Goal: Task Accomplishment & Management: Use online tool/utility

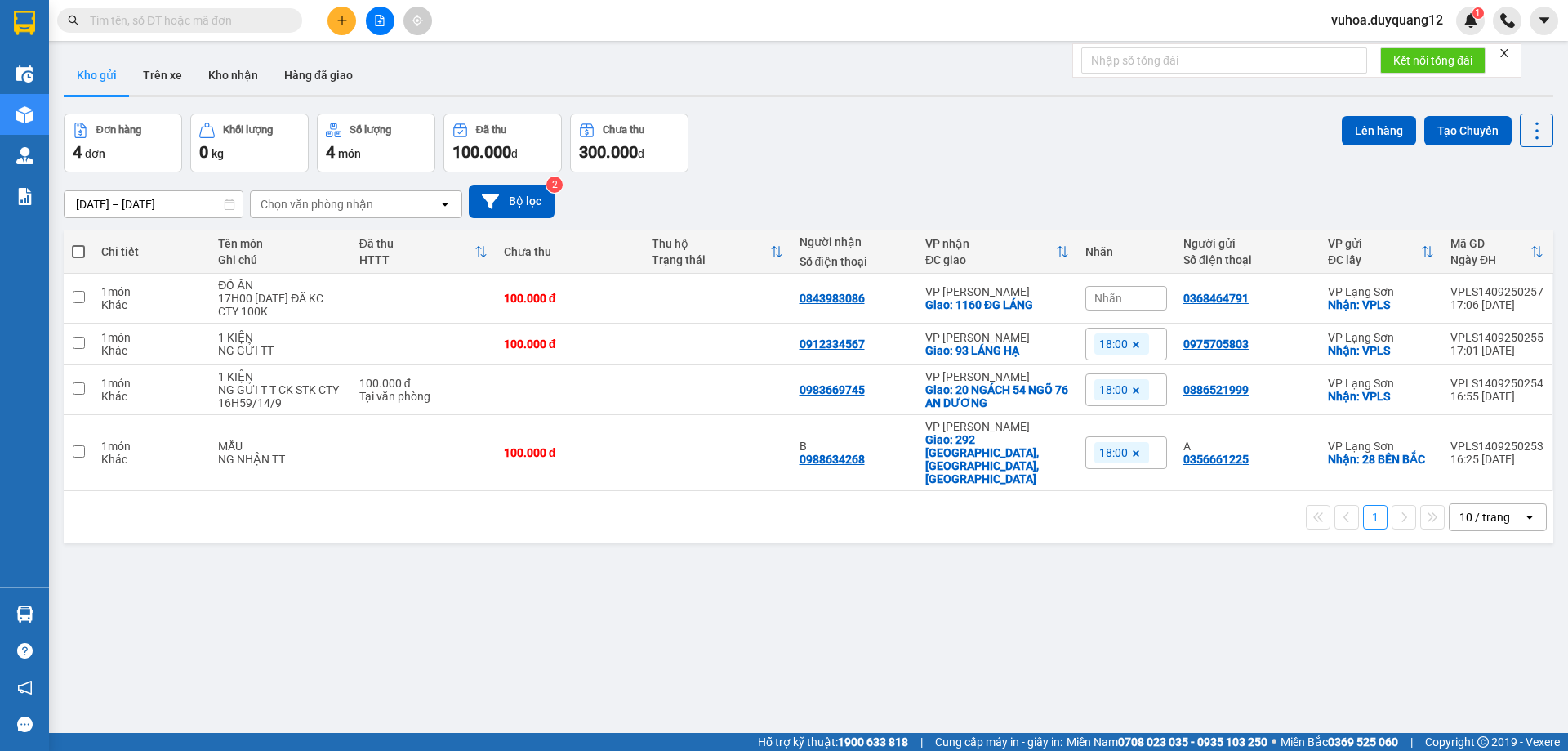
click at [1197, 615] on div "ver 1.8.143 Kho gửi Trên xe Kho nhận Hàng đã giao Đơn hàng 4 đơn Khối lượng 0 k…" at bounding box center [808, 424] width 1503 height 751
drag, startPoint x: 956, startPoint y: 437, endPoint x: 969, endPoint y: 412, distance: 28.2
click at [968, 414] on tbody "1 món Khác ĐỒ ĂN 17H00 [DATE] ĐÃ KC CTY 100K 100.000 đ 0843983086 VP Minh Khai …" at bounding box center [808, 382] width 1489 height 217
click at [1010, 614] on div "ver 1.8.143 Kho gửi Trên xe Kho nhận Hàng đã giao Đơn hàng 4 đơn Khối lượng 0 k…" at bounding box center [808, 424] width 1503 height 751
drag, startPoint x: 82, startPoint y: 439, endPoint x: 119, endPoint y: 455, distance: 40.3
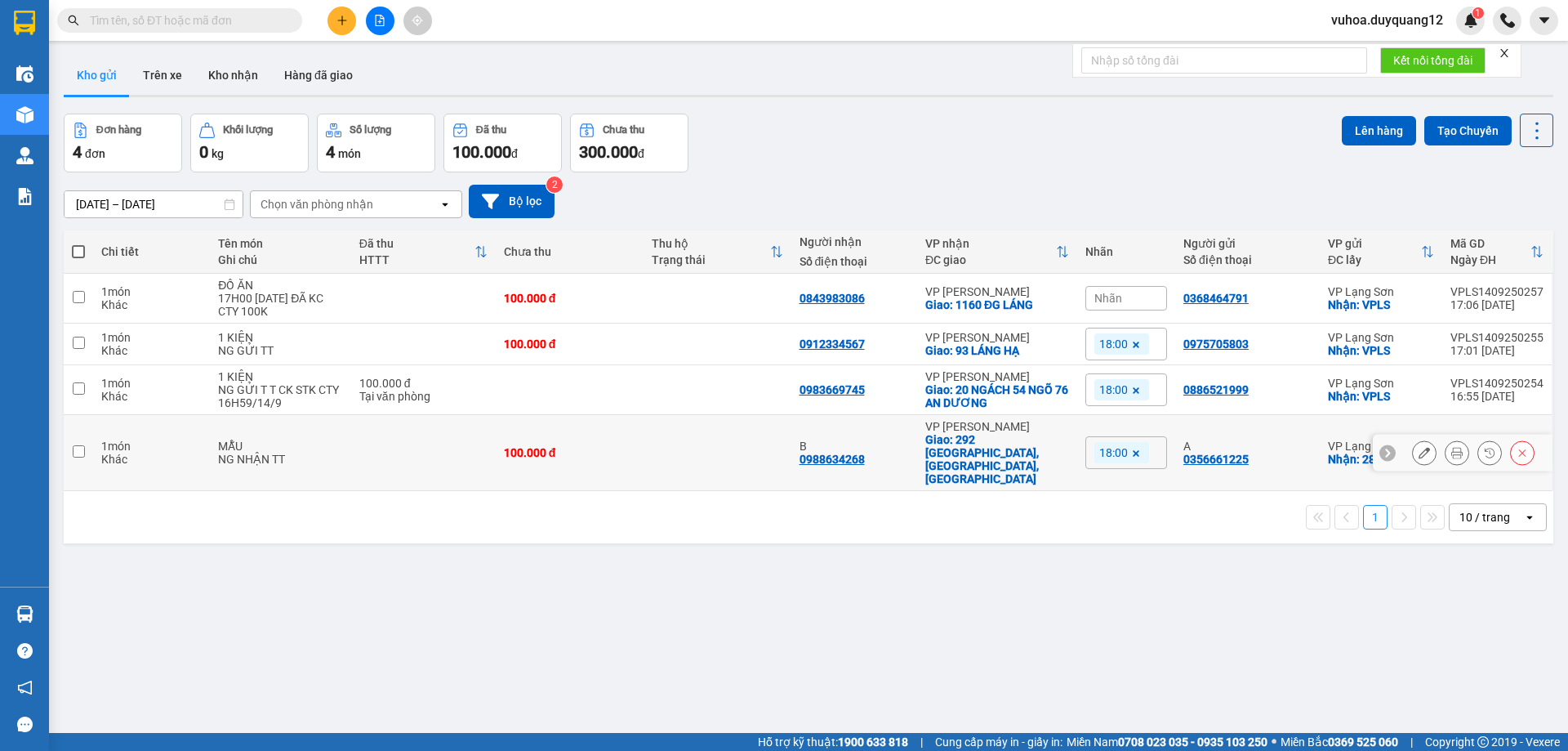
click at [86, 443] on td at bounding box center [78, 453] width 29 height 76
checkbox input "true"
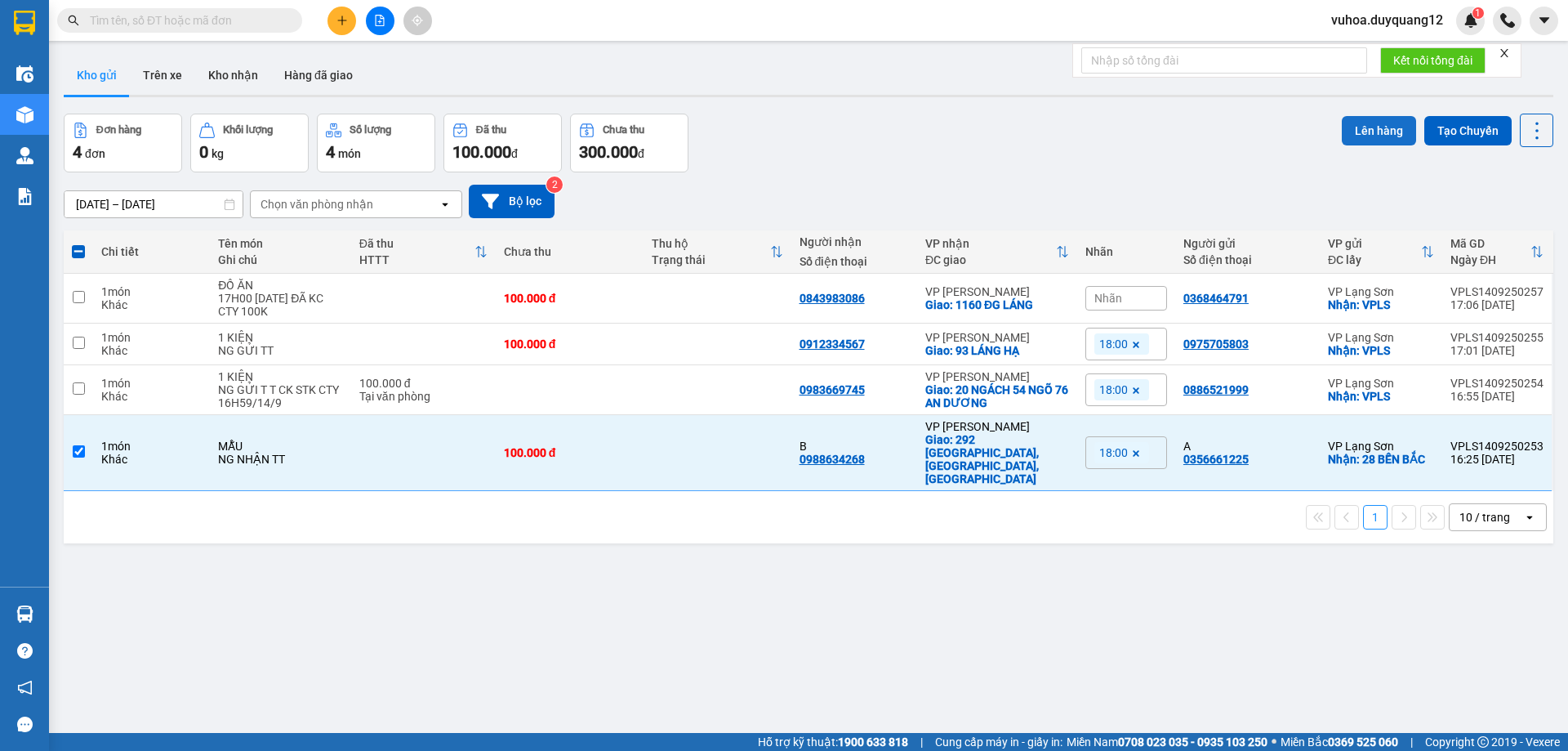
click at [1362, 134] on button "Lên hàng" at bounding box center [1379, 130] width 75 height 29
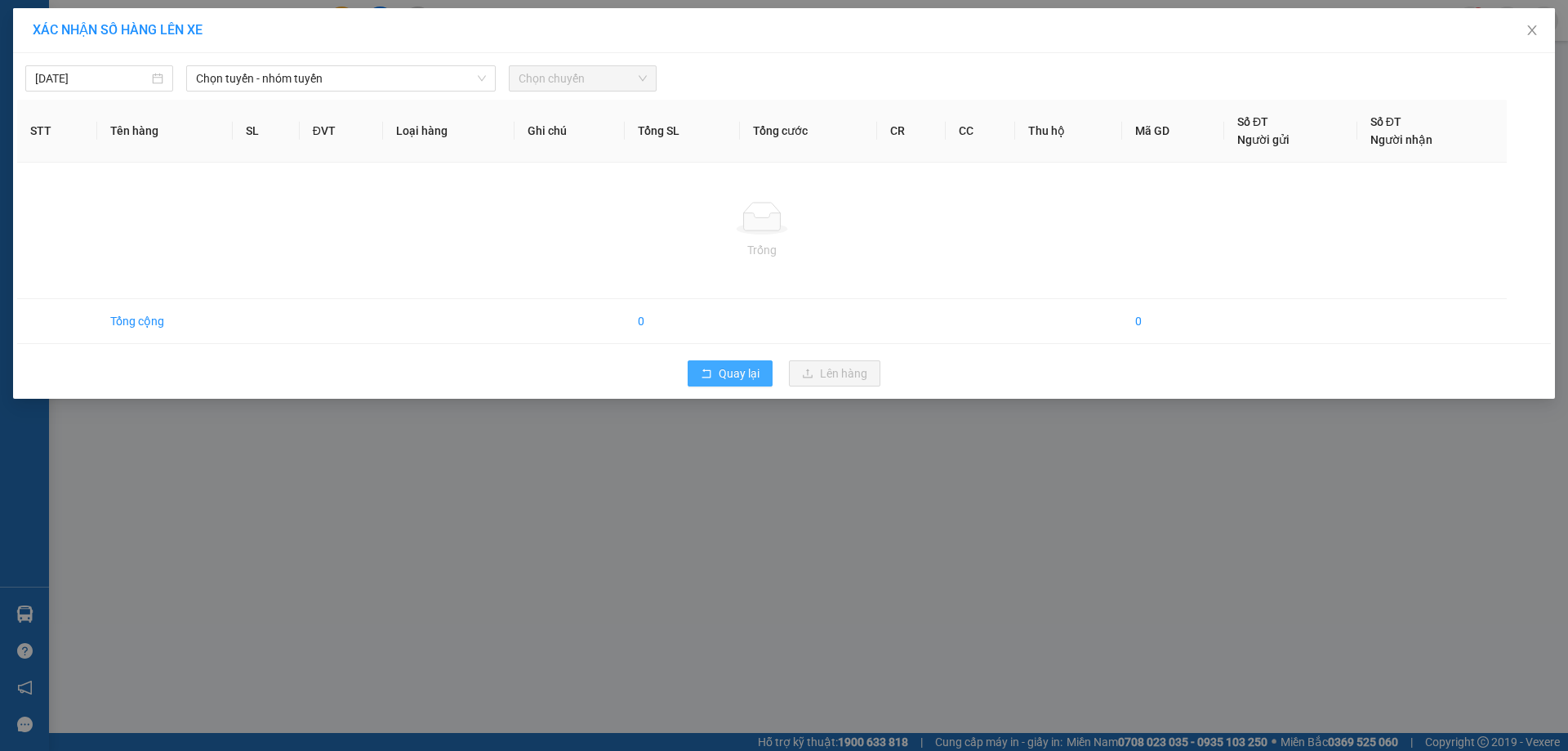
drag, startPoint x: 740, startPoint y: 375, endPoint x: 1567, endPoint y: 594, distance: 855.5
click at [740, 381] on span "Quay lại" at bounding box center [739, 373] width 41 height 18
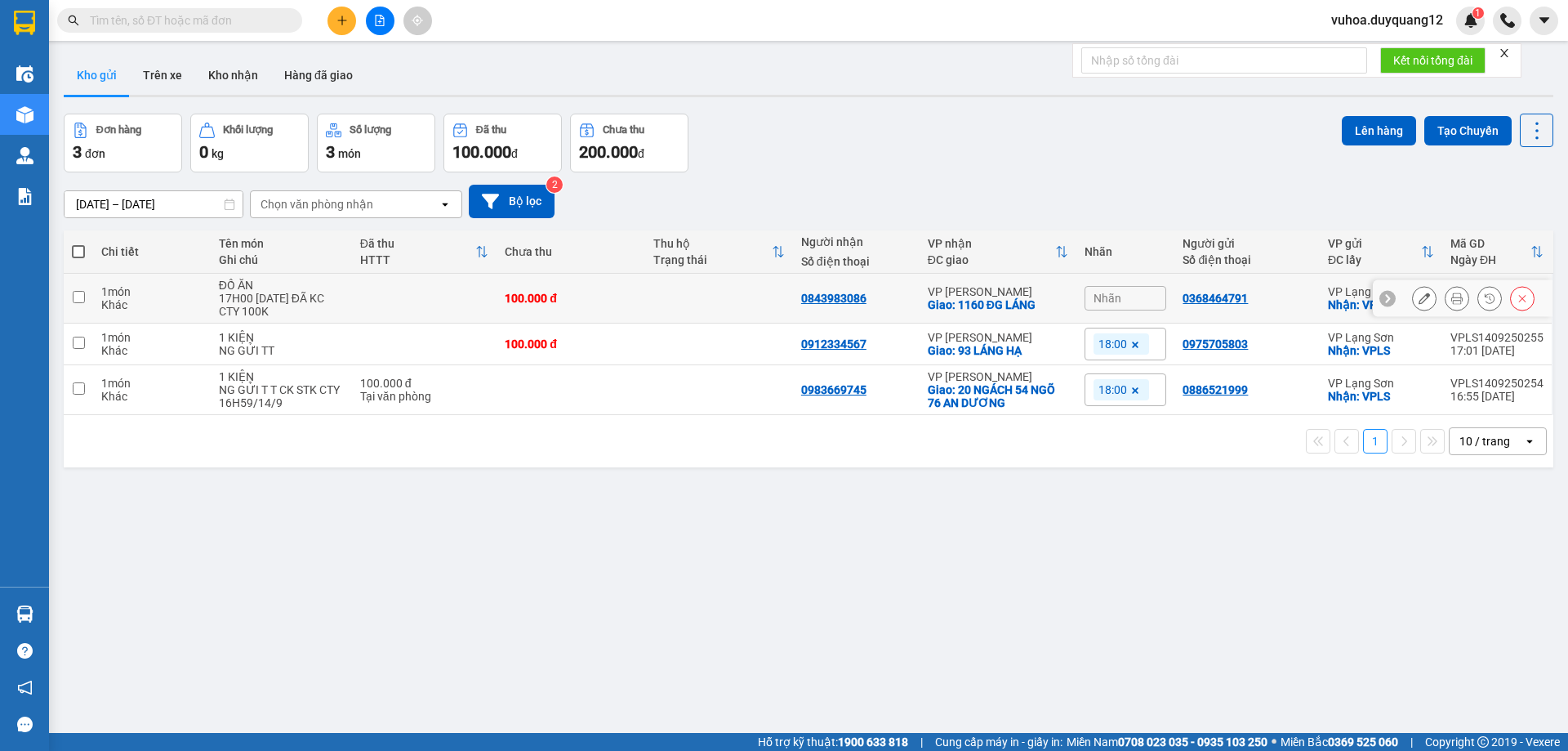
click at [1418, 299] on icon at bounding box center [1423, 297] width 11 height 11
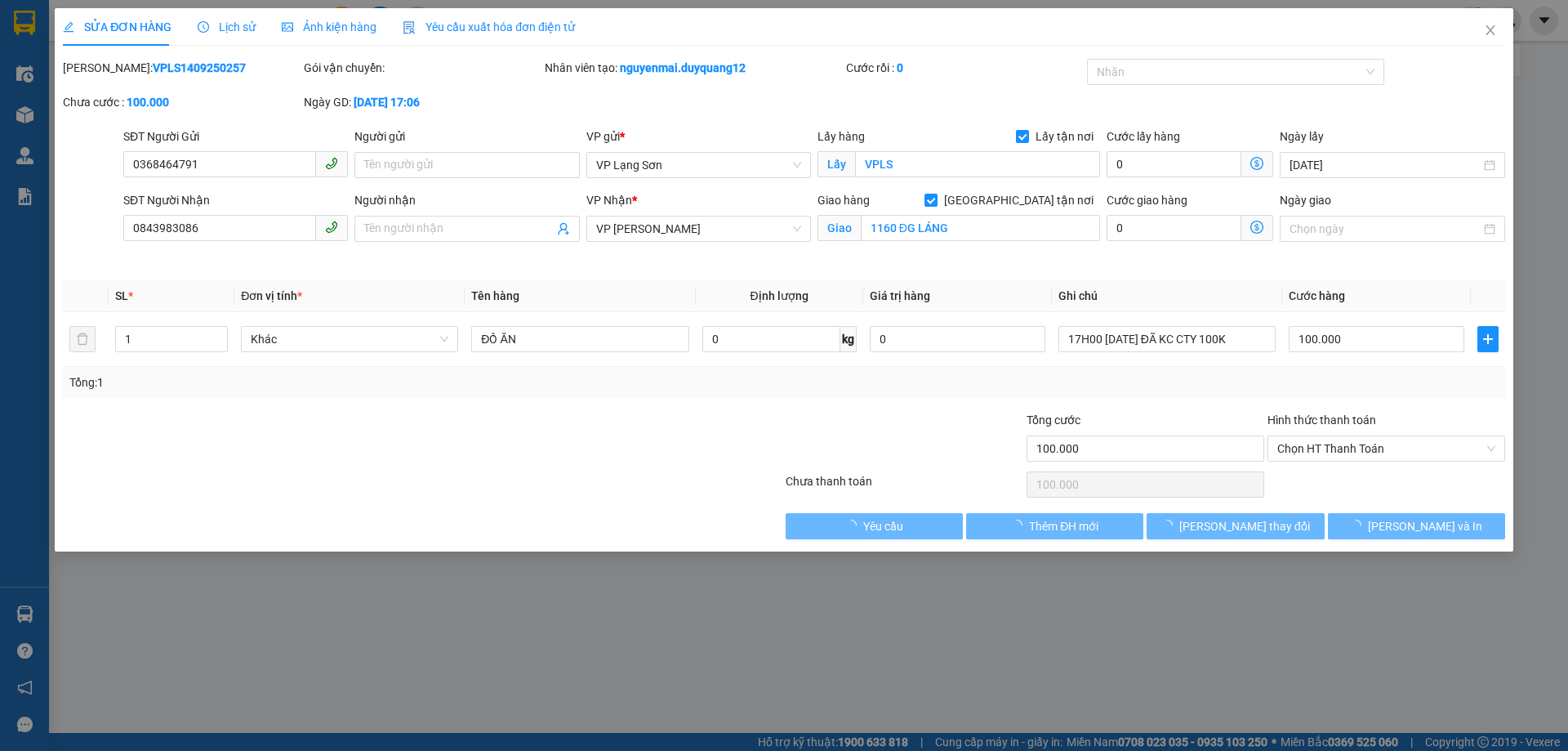
type input "0368464791"
checkbox input "true"
type input "VPLS"
type input "0843983086"
checkbox input "true"
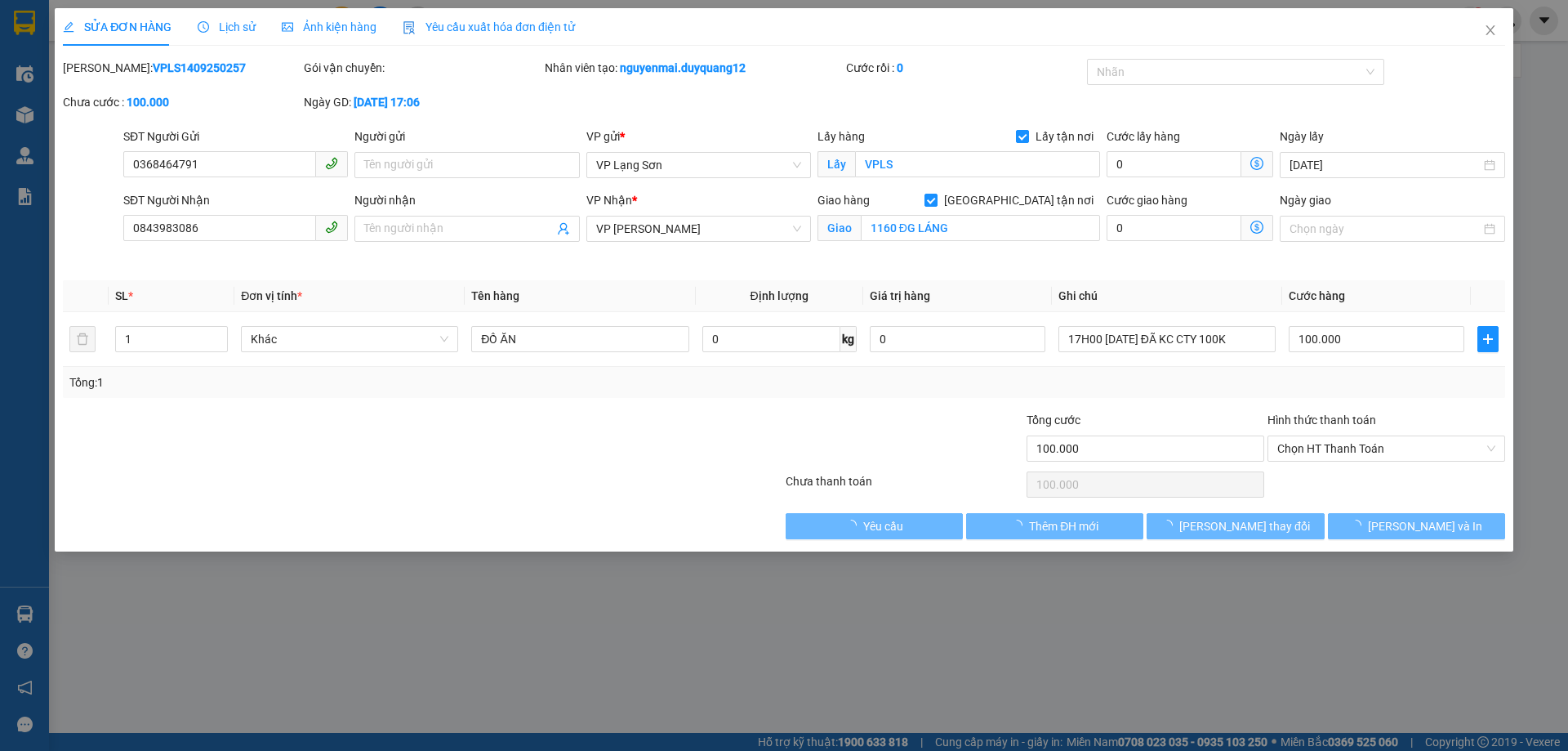
type input "1160 ĐG LÁNG"
type input "100.000"
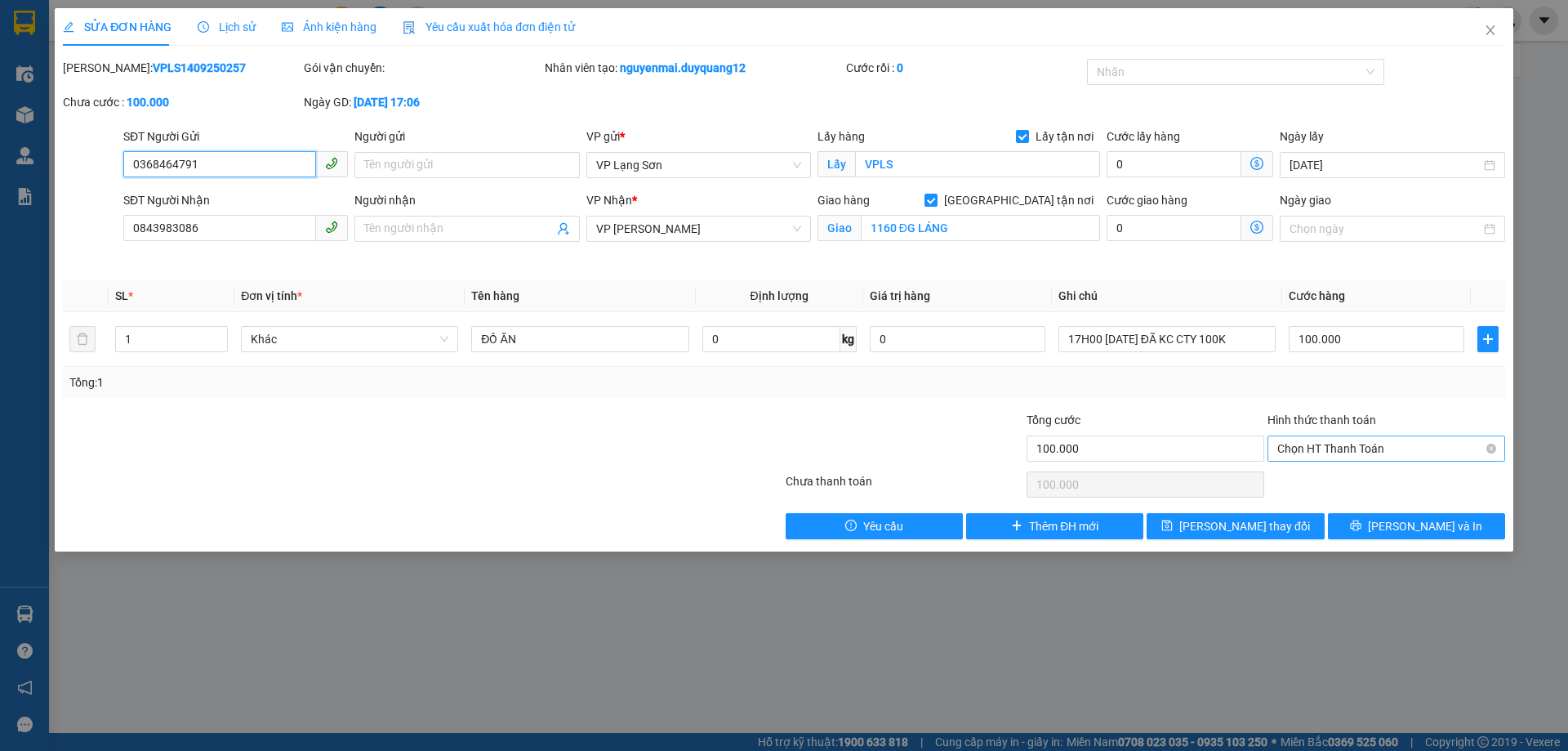
click at [1346, 450] on span "Chọn HT Thanh Toán" at bounding box center [1386, 449] width 218 height 25
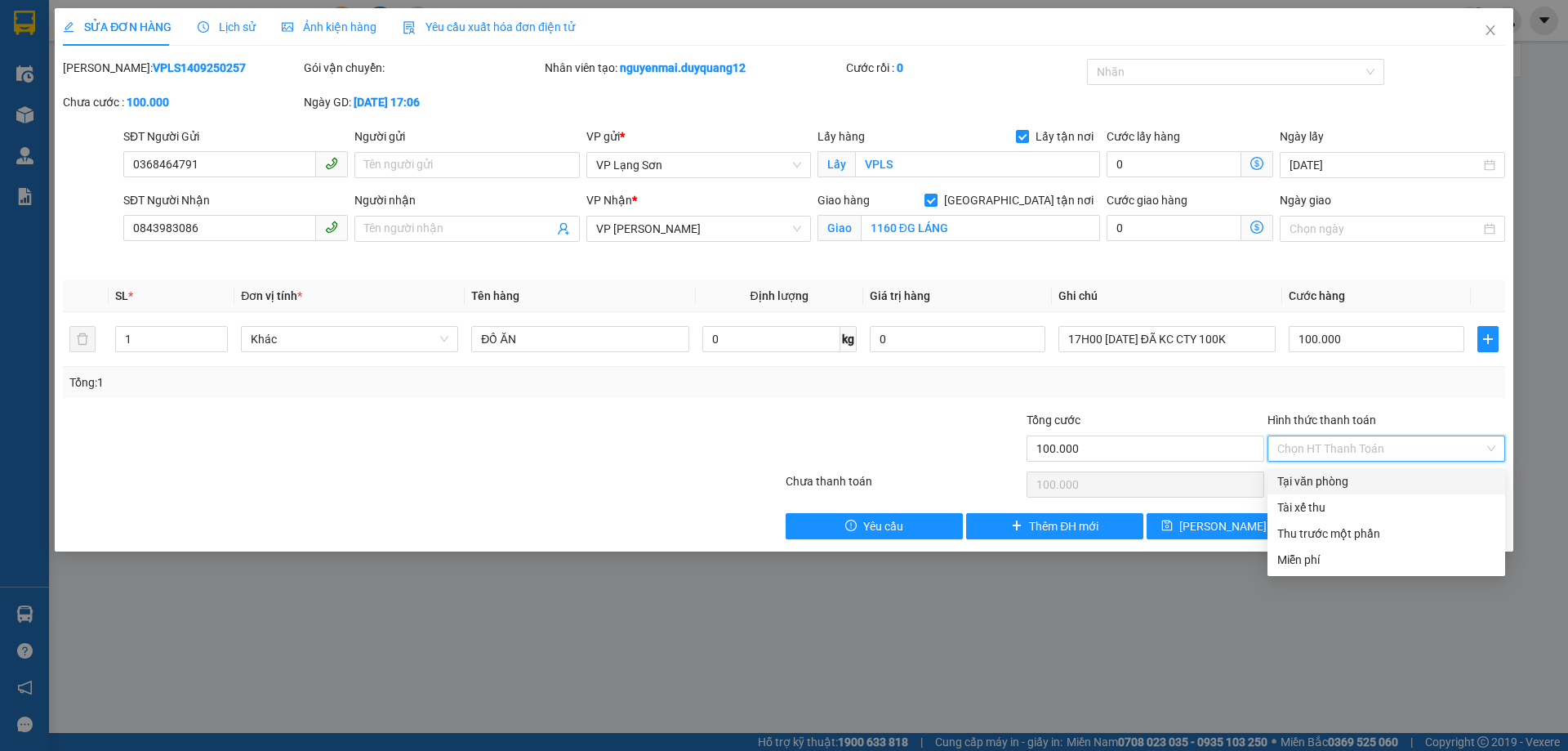
click at [1343, 485] on div "Tại văn phòng" at bounding box center [1386, 482] width 218 height 18
type input "0"
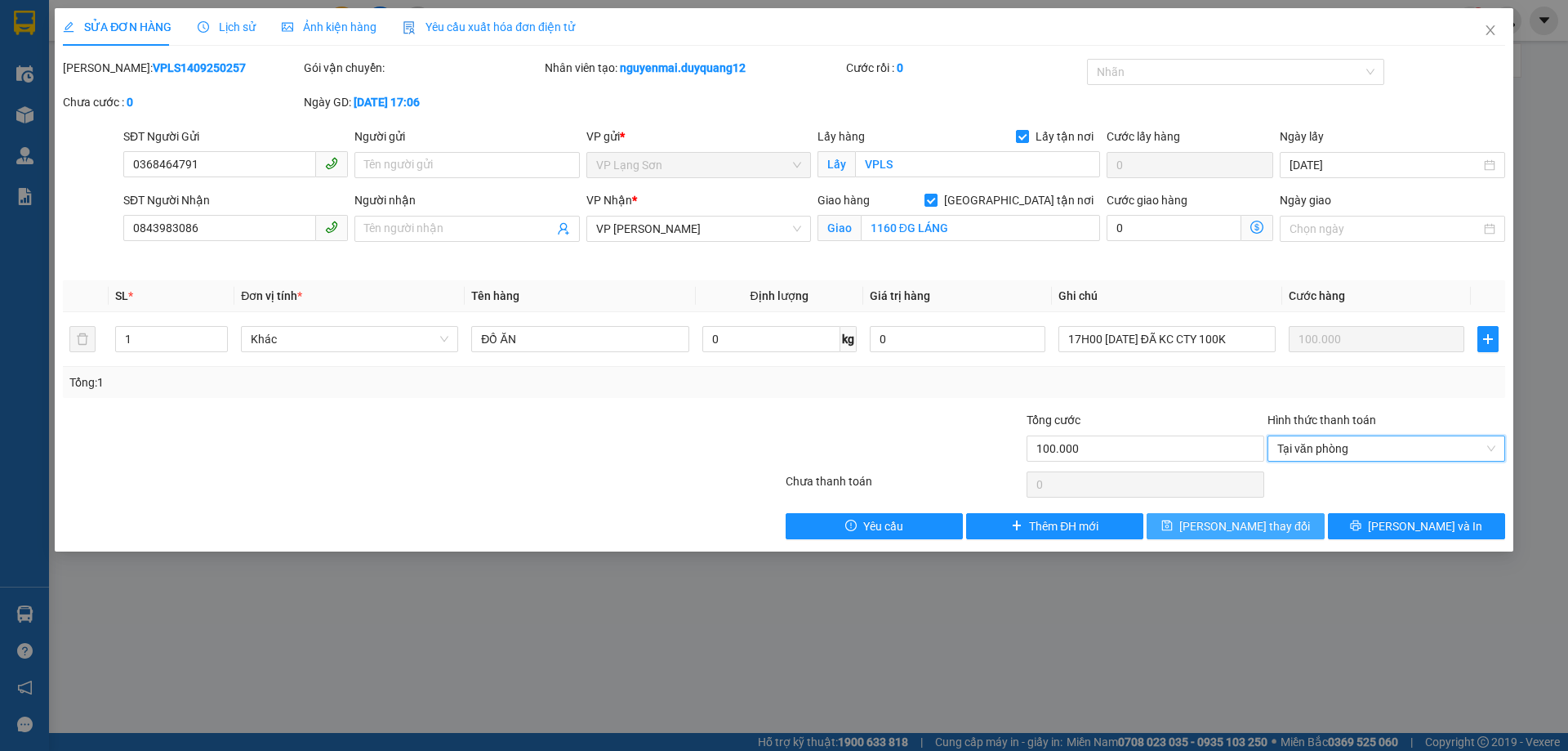
click at [1229, 521] on span "[PERSON_NAME] thay đổi" at bounding box center [1244, 527] width 131 height 18
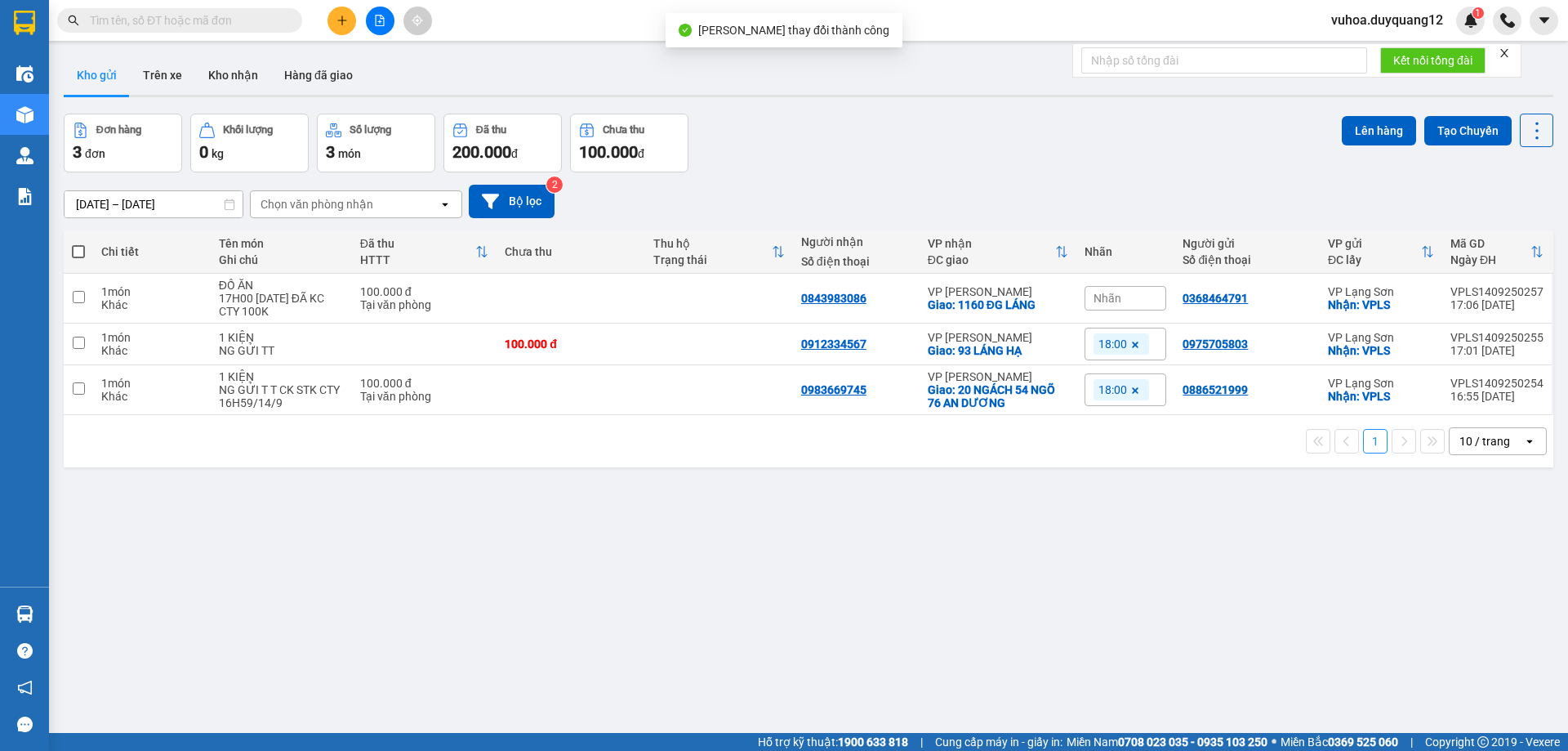
click at [1100, 563] on div "ver 1.8.143 Kho gửi Trên xe Kho nhận Hàng đã giao Đơn hàng 3 đơn Khối lượng 0 k…" at bounding box center [808, 424] width 1503 height 751
click at [1105, 576] on div "ver 1.8.143 Kho gửi Trên xe Kho nhận Hàng đã giao Đơn hàng 3 đơn Khối lượng 0 k…" at bounding box center [808, 424] width 1503 height 751
click at [523, 192] on button "Bộ lọc" at bounding box center [511, 201] width 86 height 34
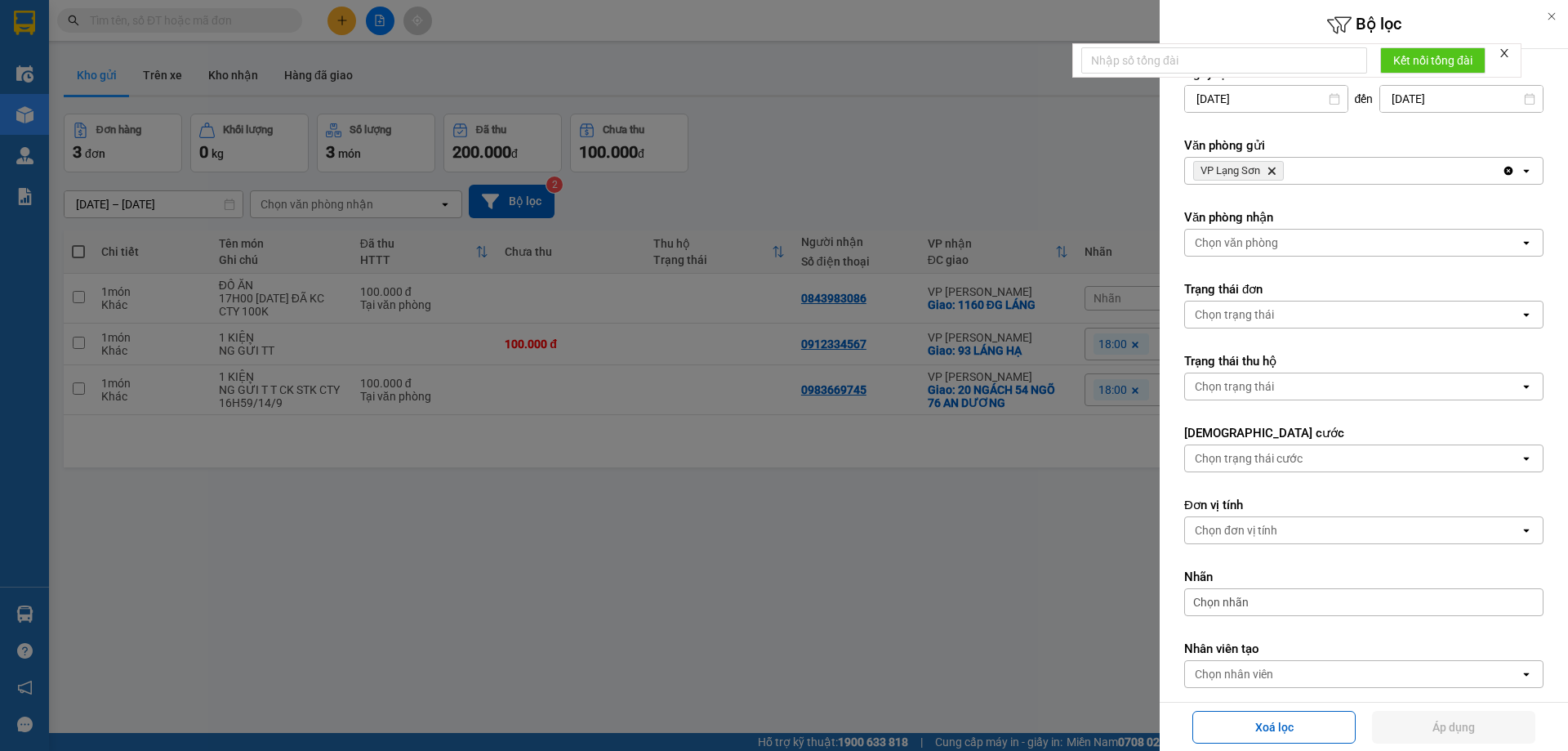
click at [1381, 171] on div "VP Lạng Sơn Delete" at bounding box center [1344, 171] width 317 height 26
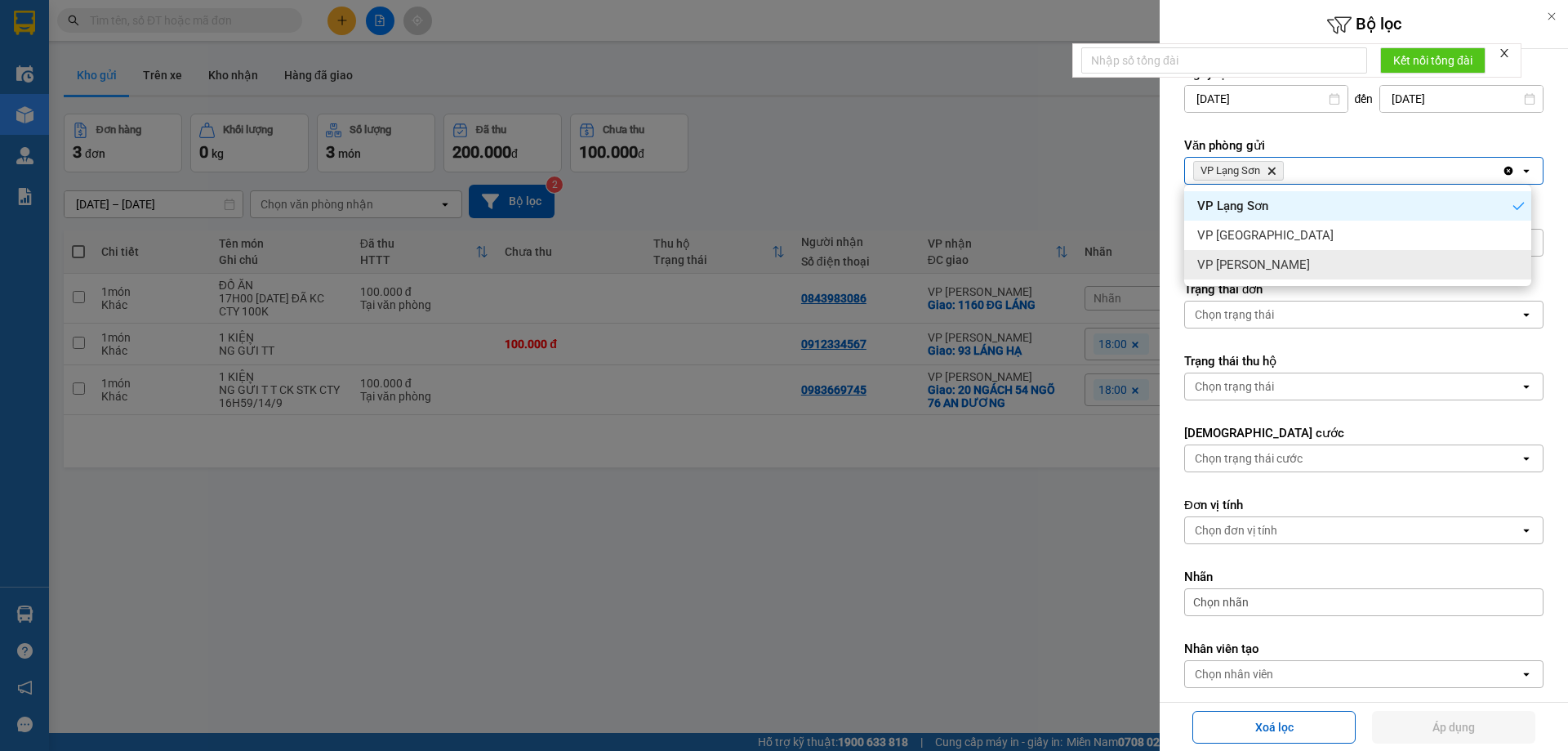
click at [1331, 267] on div "VP [PERSON_NAME]" at bounding box center [1358, 264] width 347 height 29
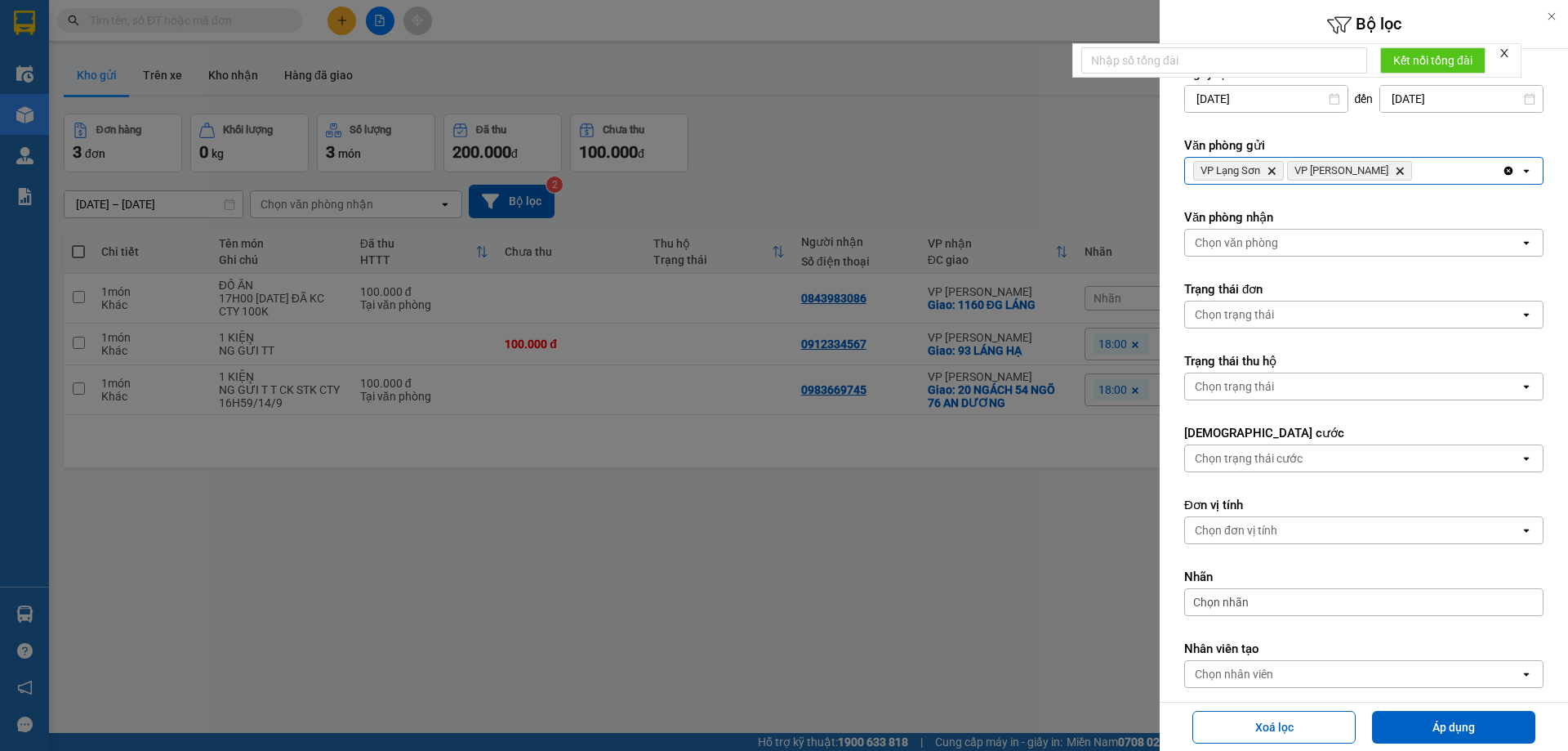
click at [1337, 243] on div "Chọn văn phòng" at bounding box center [1353, 242] width 335 height 26
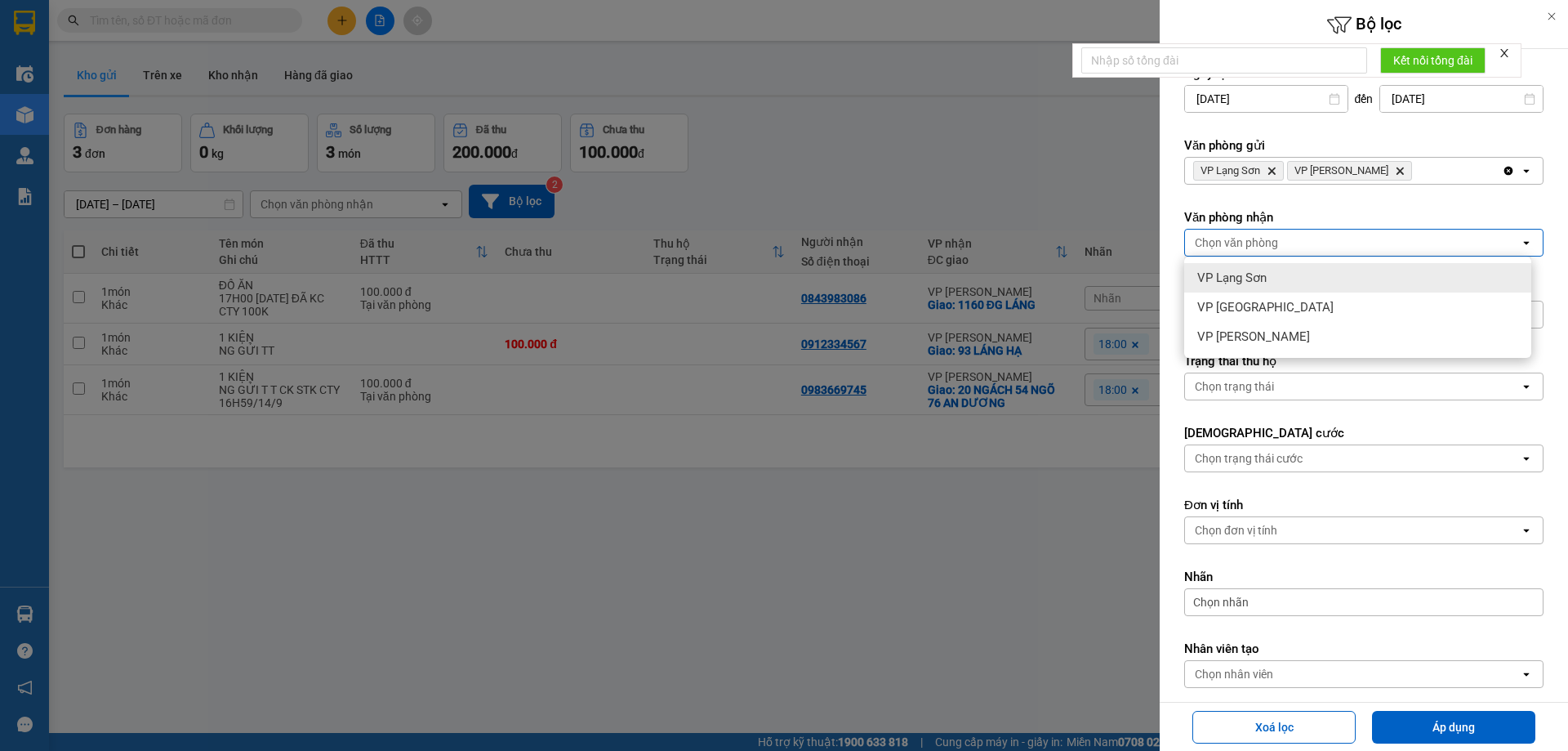
click at [1268, 281] on div "VP Lạng Sơn" at bounding box center [1358, 277] width 347 height 29
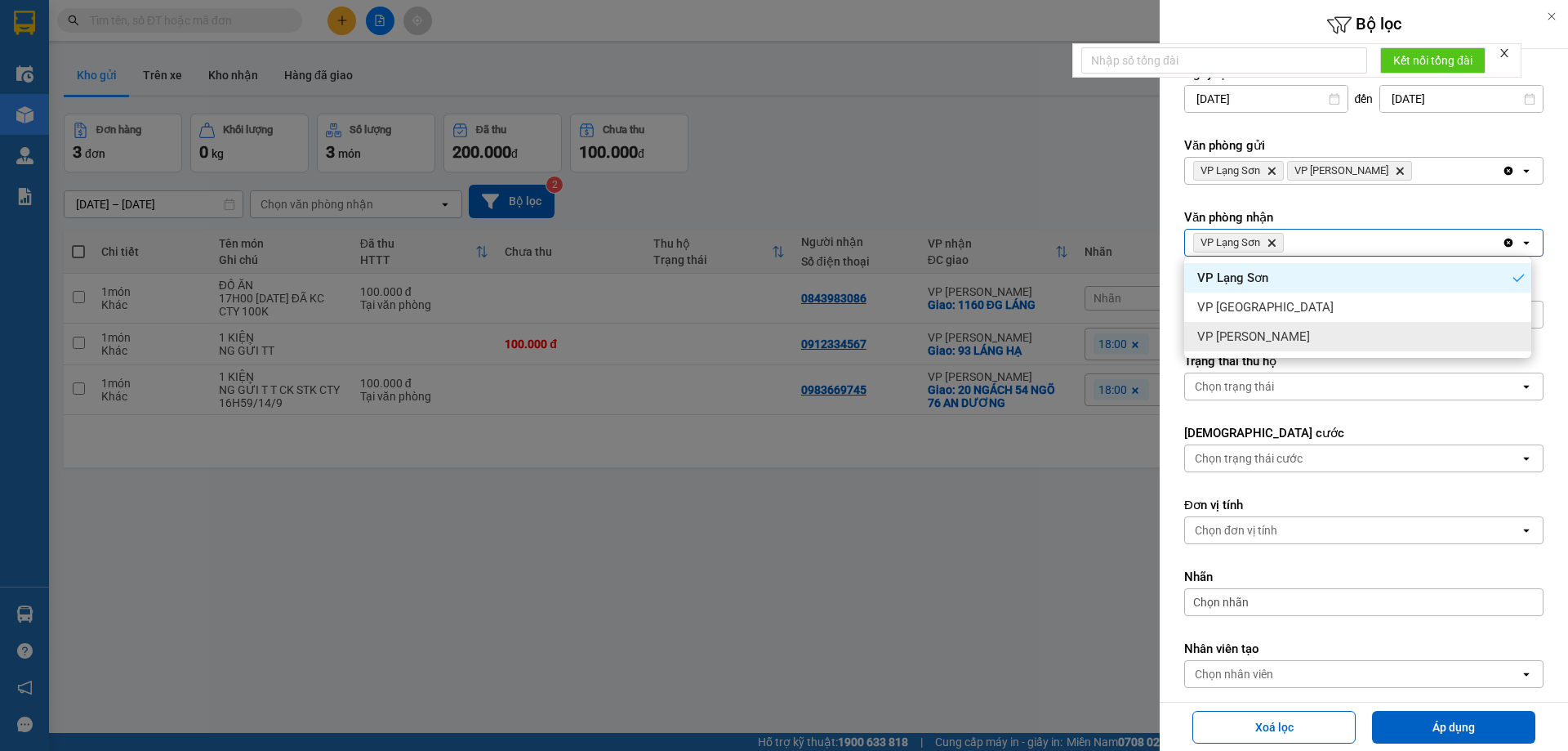
click at [1277, 334] on div "VP [PERSON_NAME]" at bounding box center [1358, 336] width 347 height 29
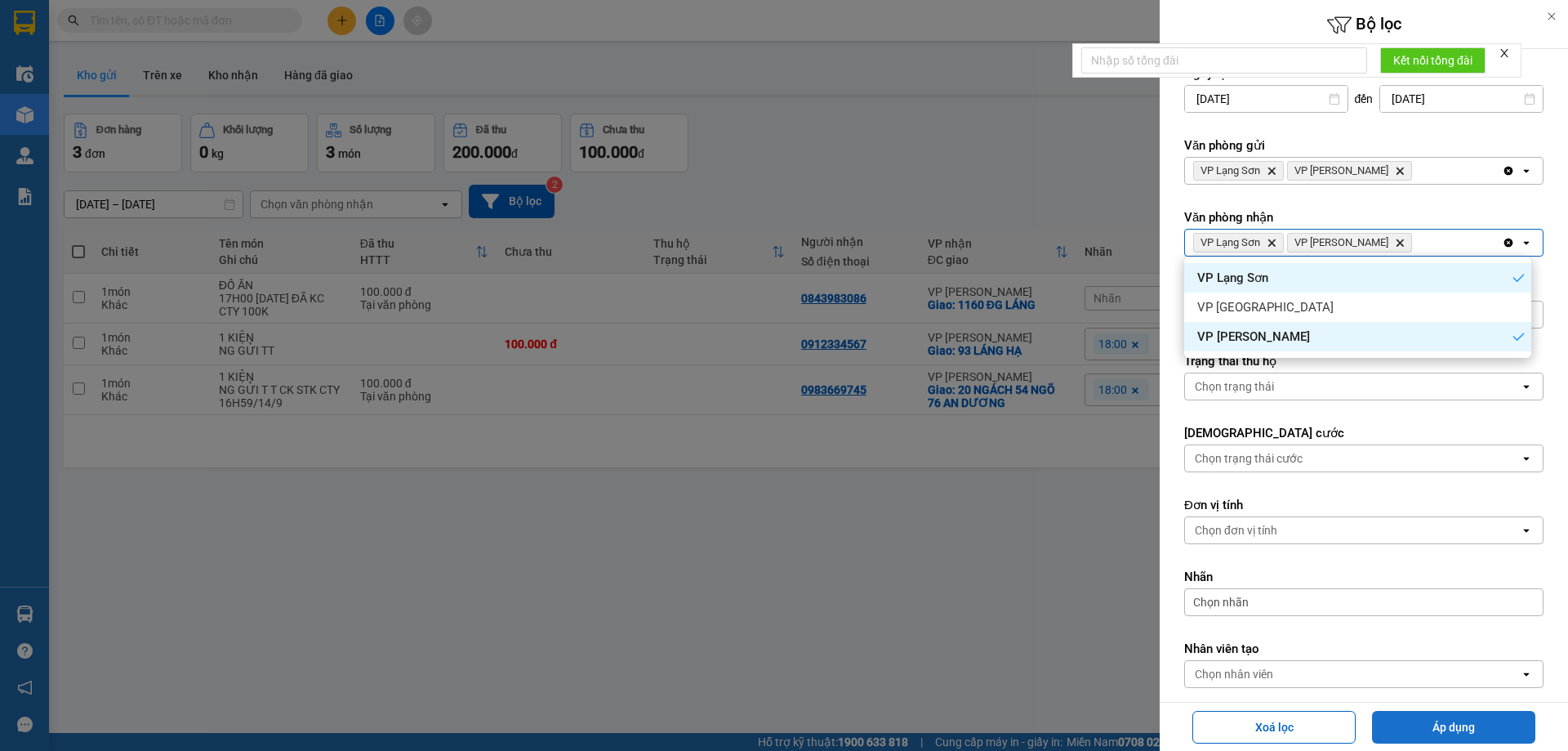
click at [1442, 730] on button "Áp dụng" at bounding box center [1453, 727] width 163 height 33
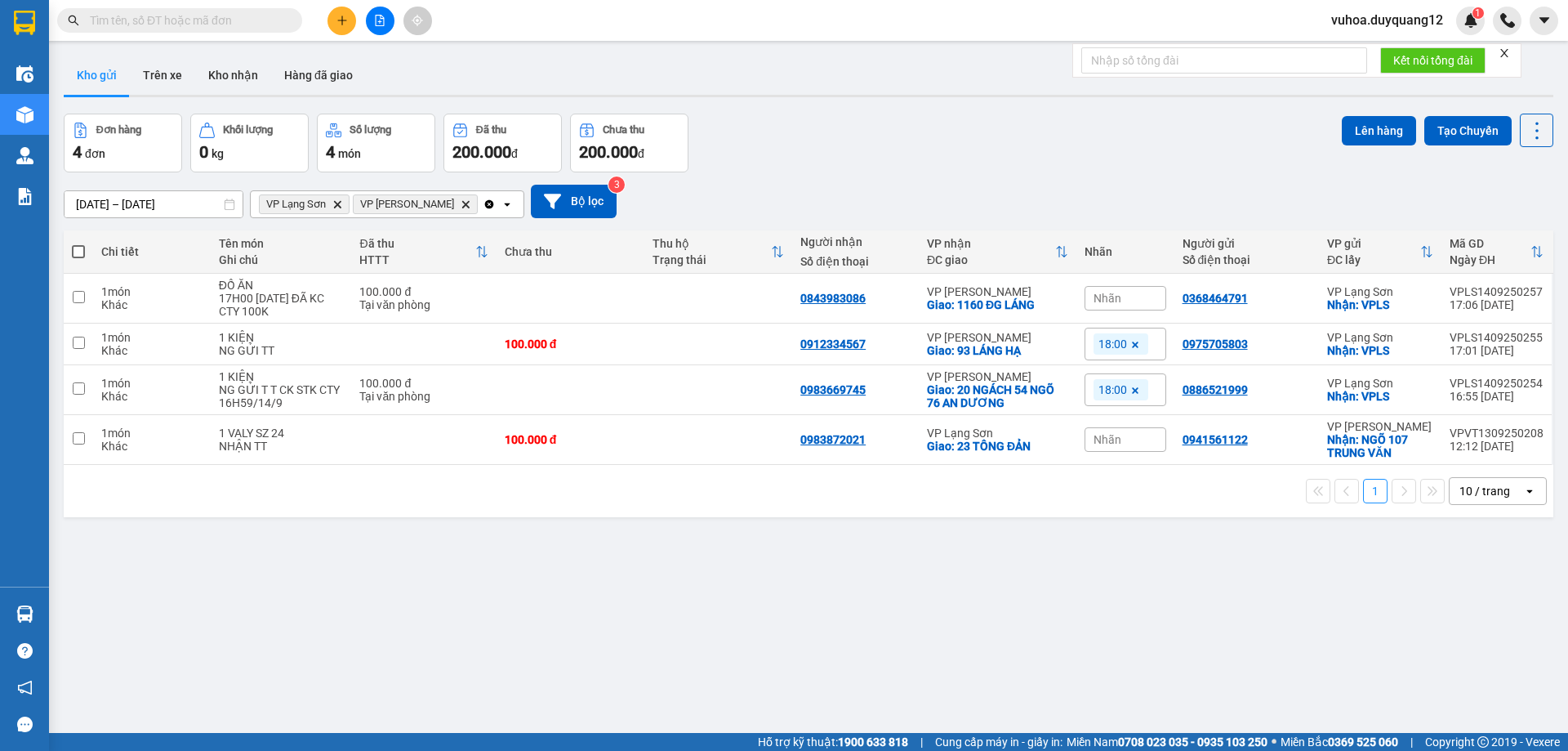
click at [1122, 306] on div "Nhãn" at bounding box center [1125, 298] width 82 height 25
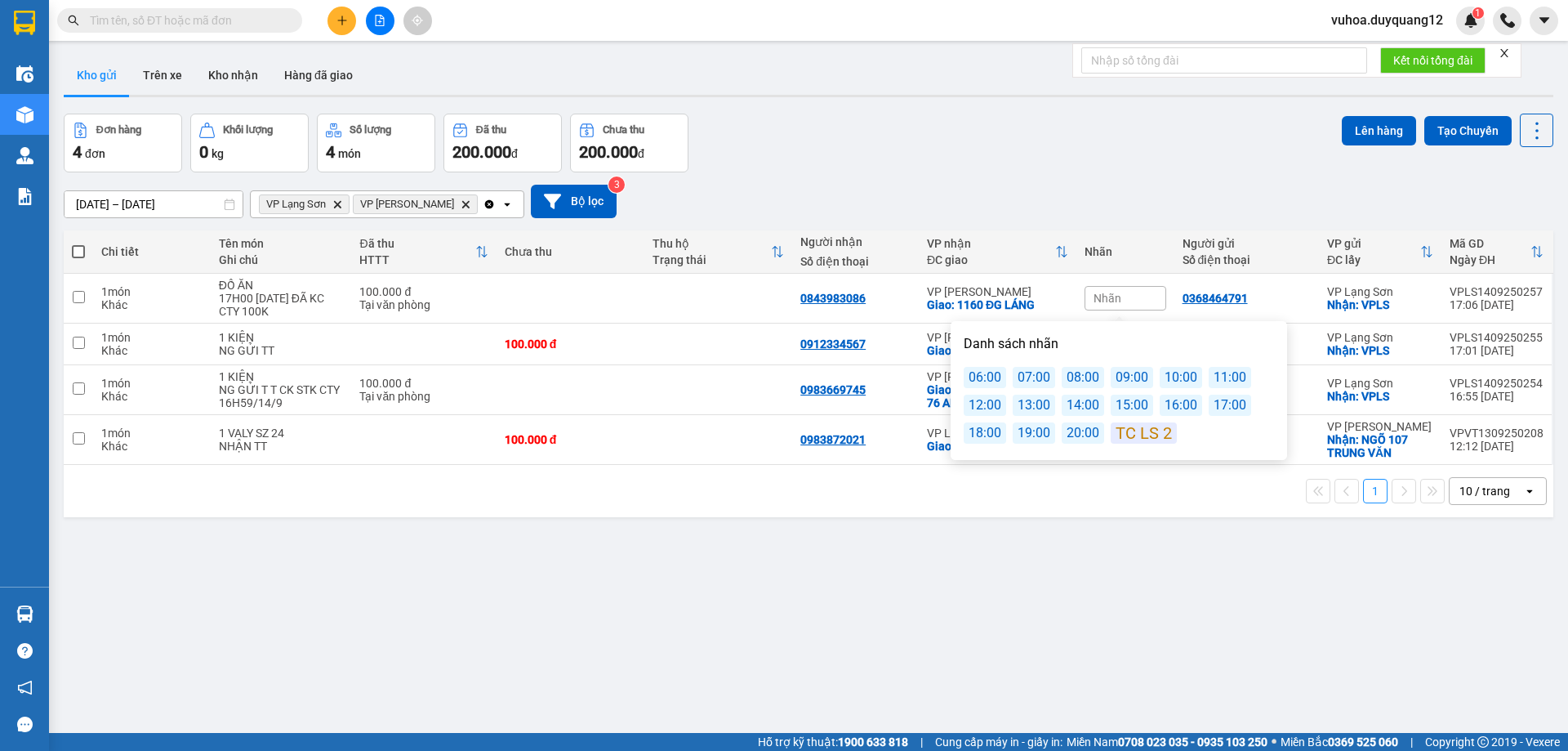
click at [1001, 437] on div "18:00" at bounding box center [985, 433] width 43 height 21
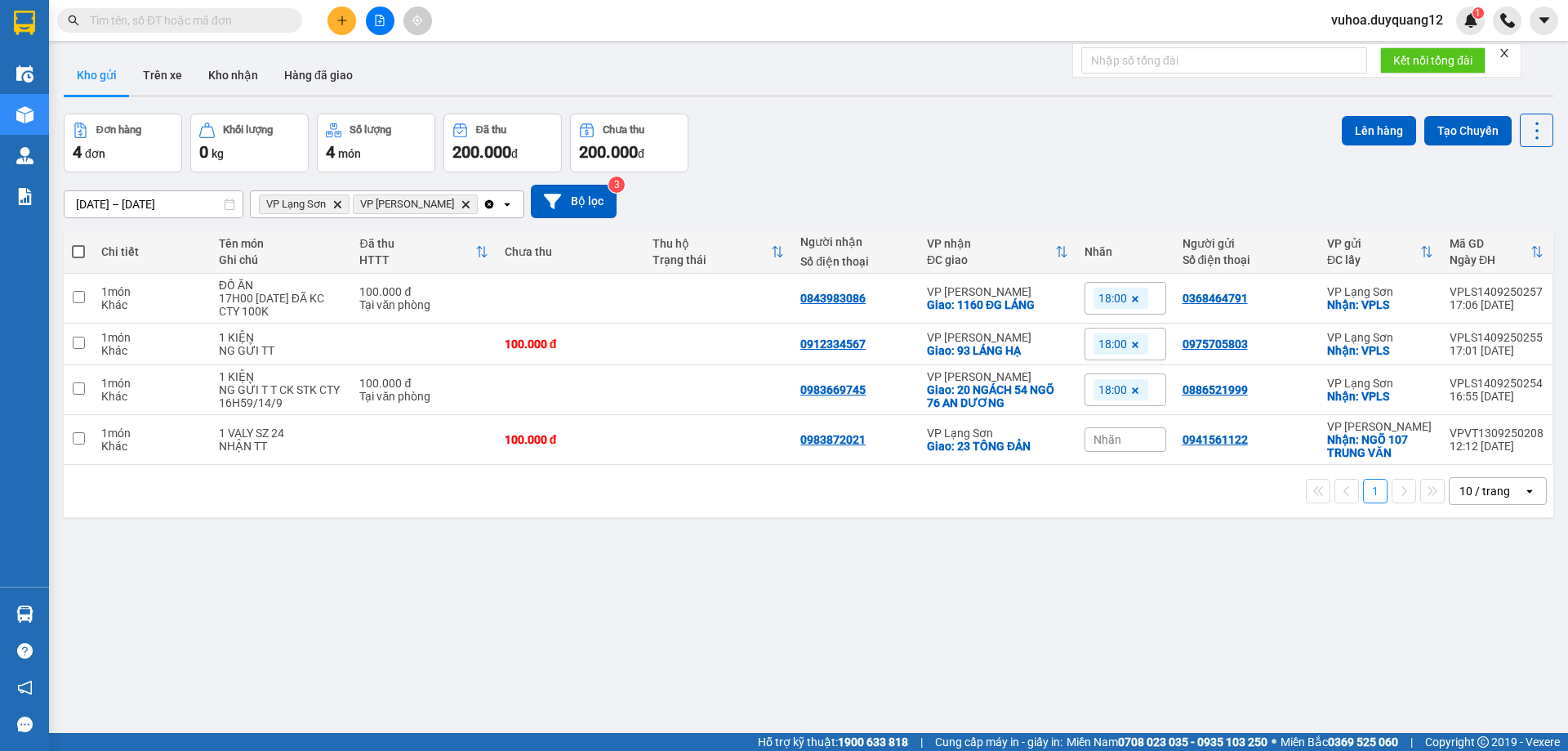
click at [1204, 561] on div "ver 1.8.143 Kho gửi Trên xe Kho nhận Hàng đã giao Đơn hàng 4 đơn Khối lượng 0 k…" at bounding box center [808, 424] width 1503 height 751
click at [81, 295] on input "checkbox" at bounding box center [79, 297] width 12 height 12
checkbox input "true"
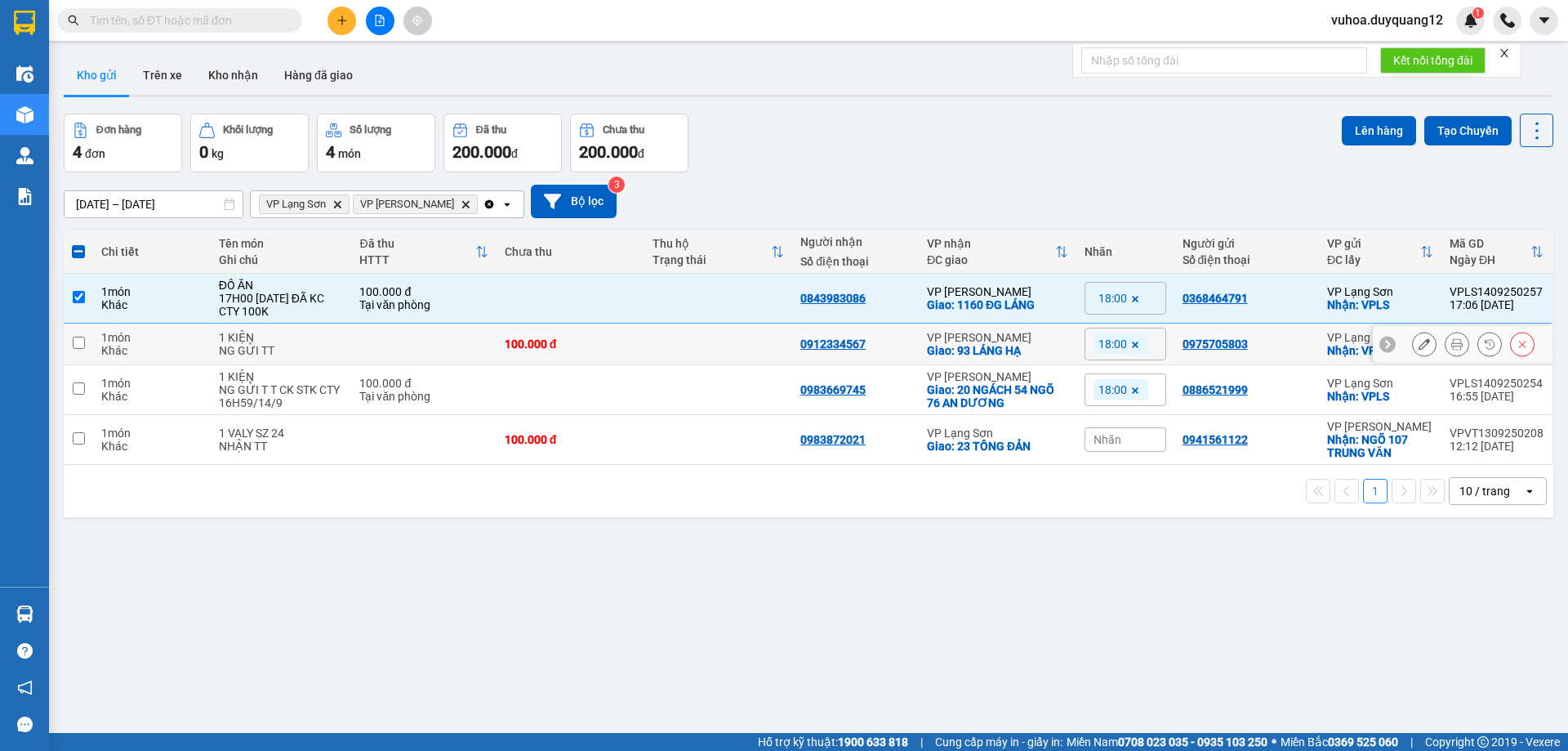
drag, startPoint x: 78, startPoint y: 350, endPoint x: 75, endPoint y: 370, distance: 20.2
click at [78, 351] on td at bounding box center [78, 344] width 29 height 42
checkbox input "true"
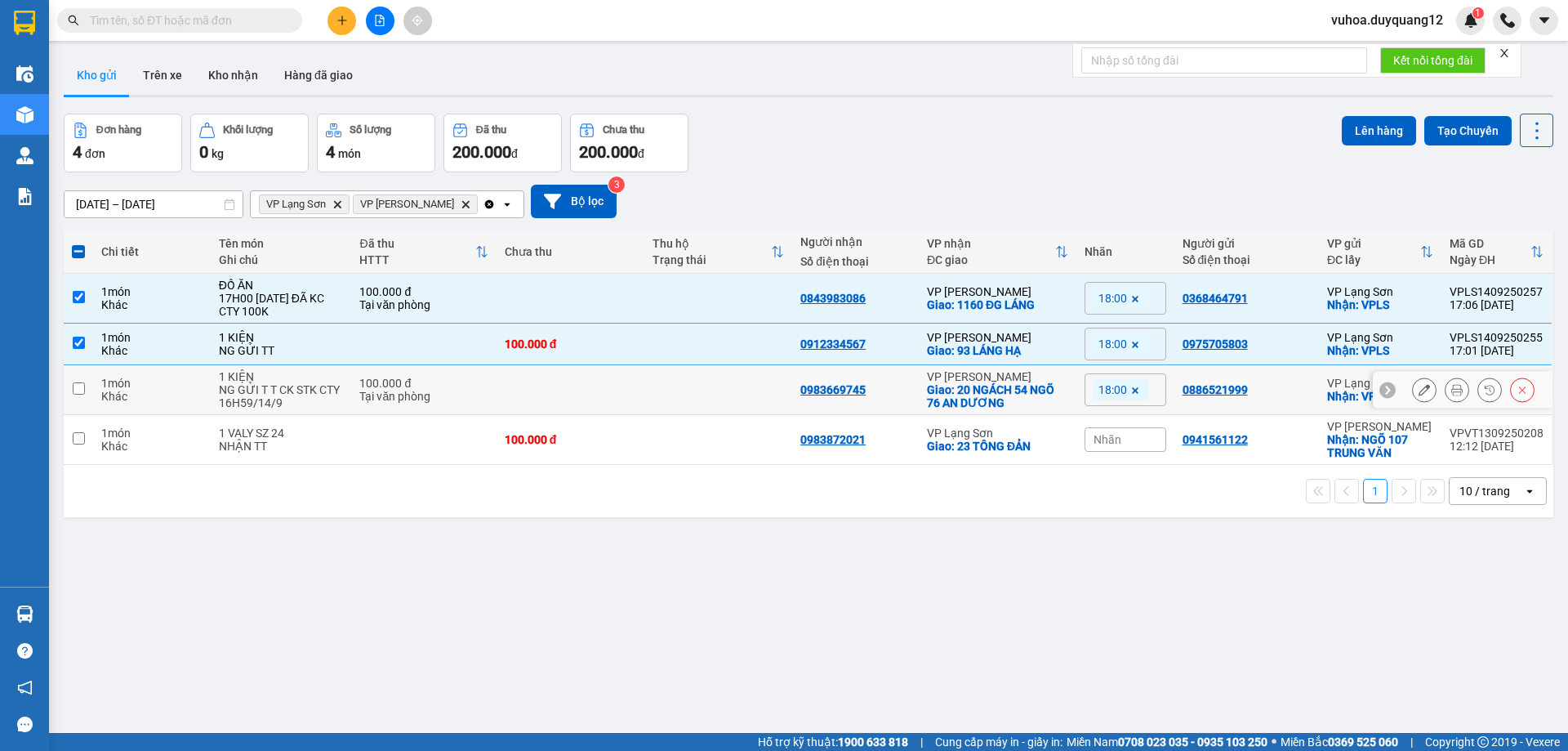
click at [81, 396] on td at bounding box center [78, 390] width 29 height 50
checkbox input "true"
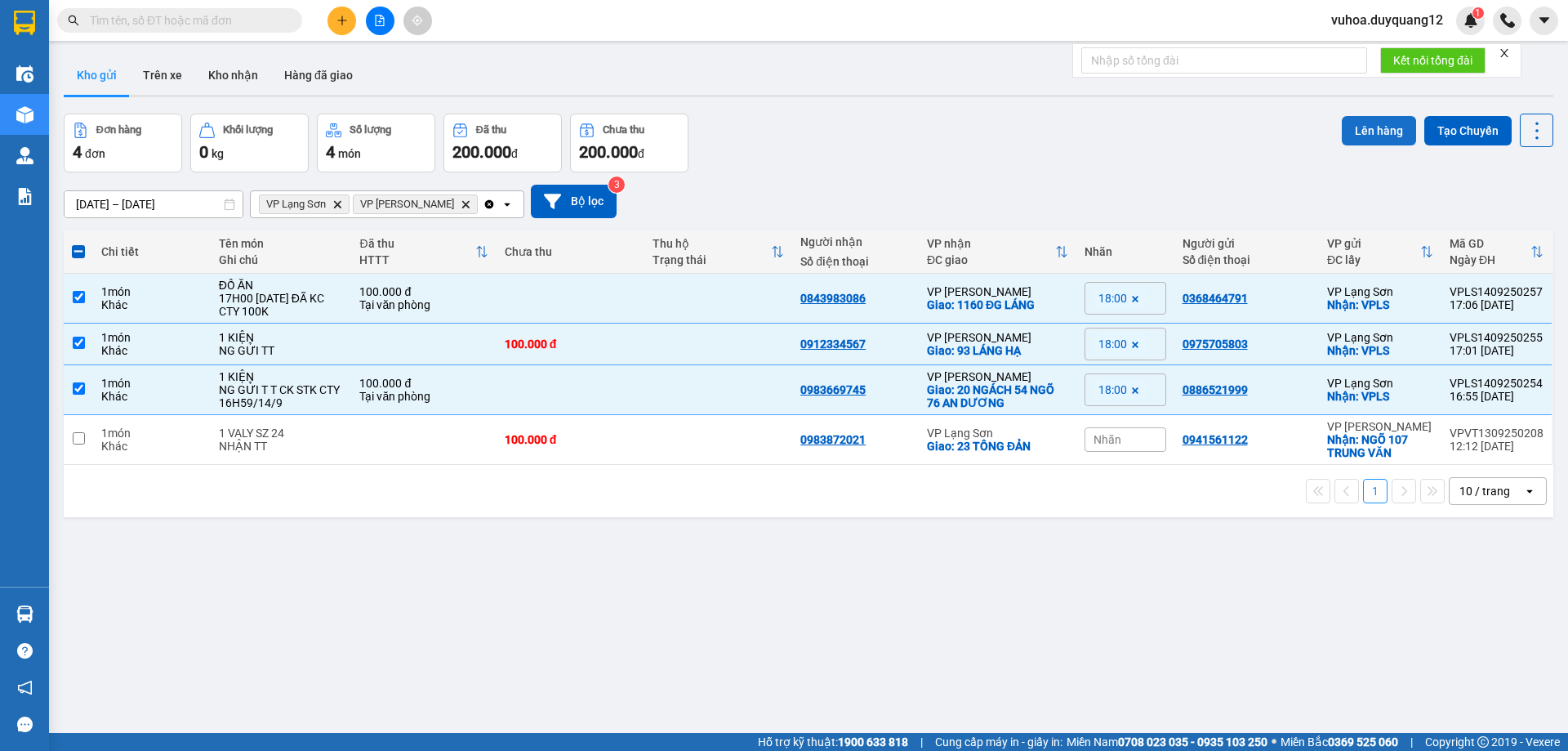
click at [1357, 129] on button "Lên hàng" at bounding box center [1379, 130] width 75 height 29
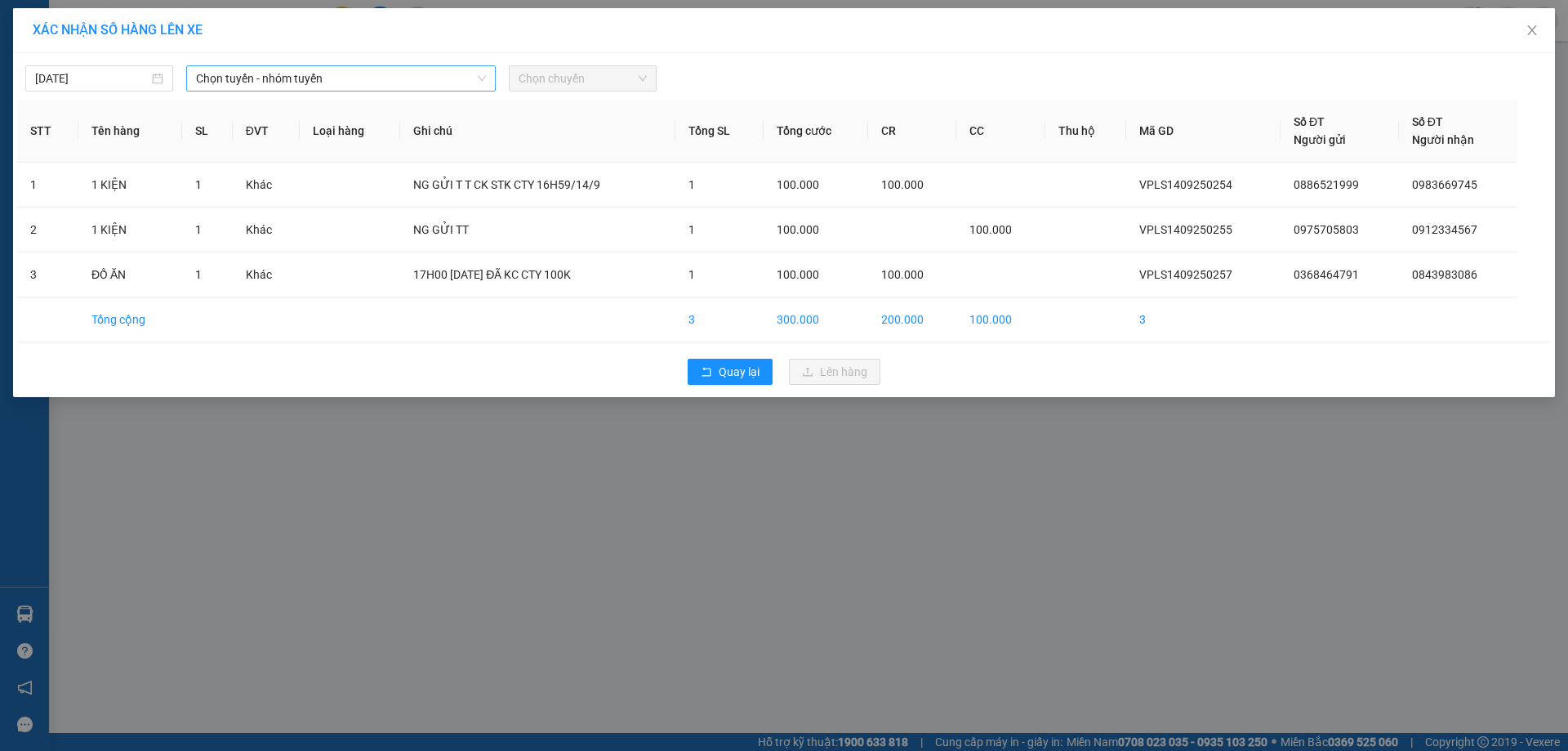
click at [329, 84] on span "Chọn tuyến - nhóm tuyến" at bounding box center [341, 78] width 290 height 25
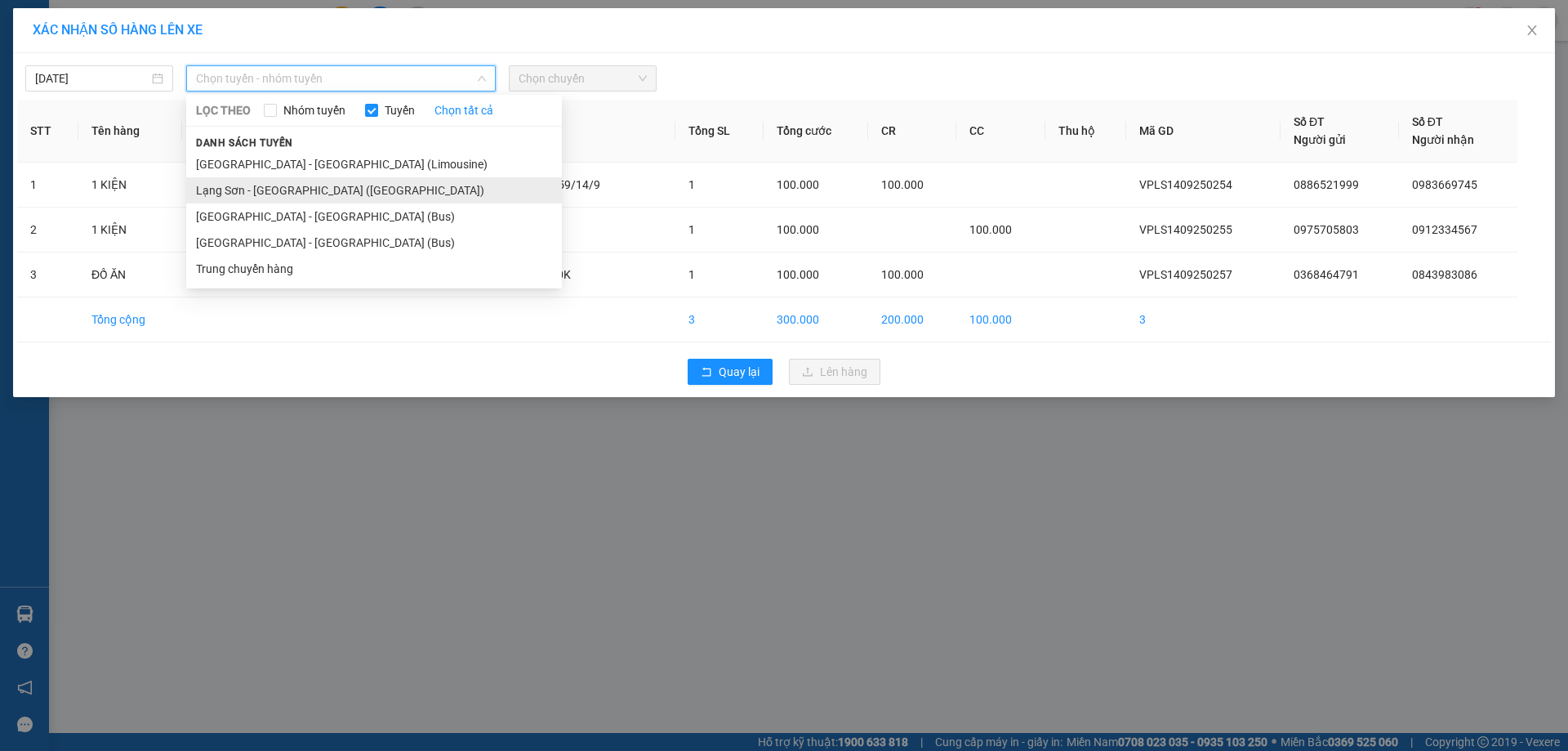
click at [276, 195] on li "Lạng Sơn - [GEOGRAPHIC_DATA] ([GEOGRAPHIC_DATA])" at bounding box center [374, 190] width 376 height 26
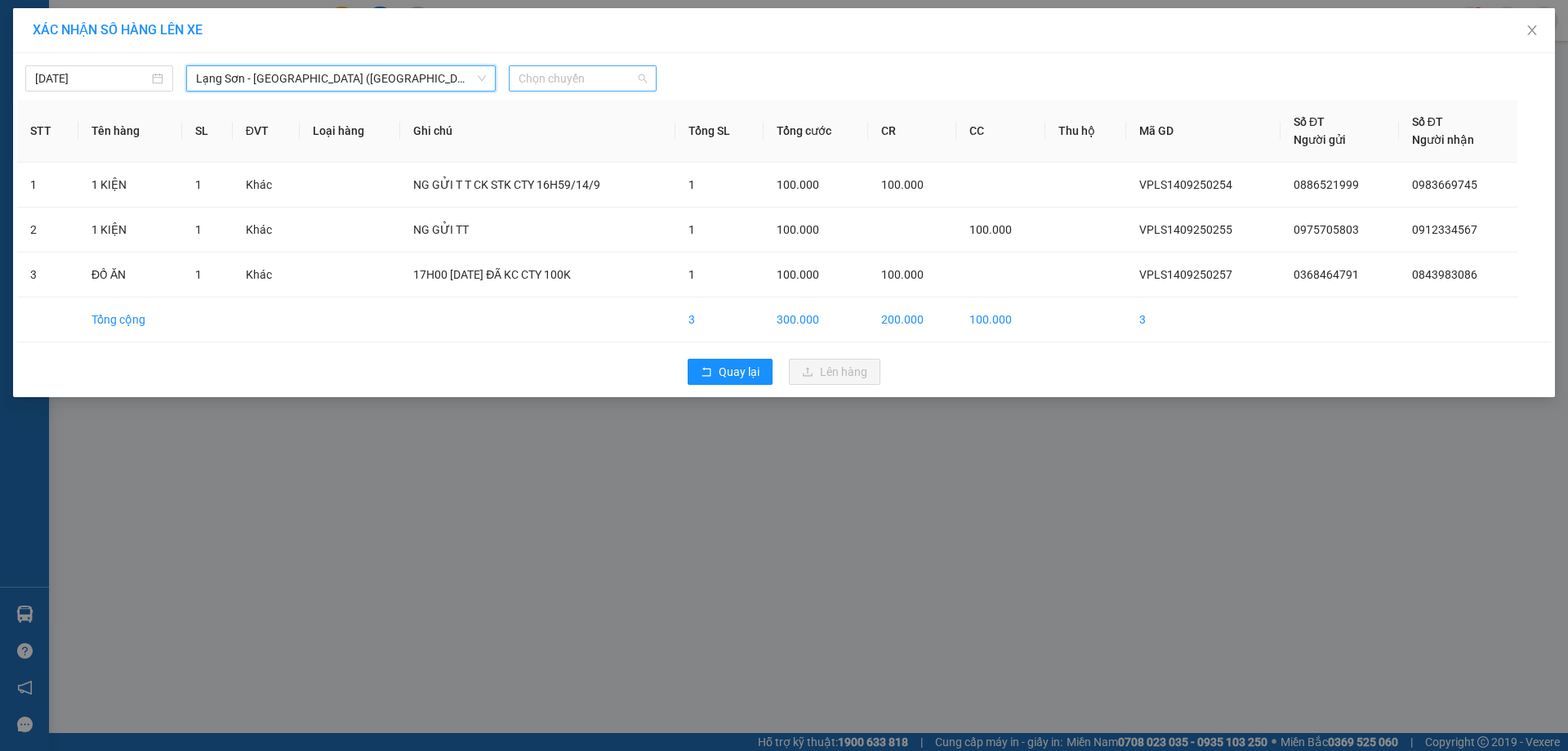
click at [550, 86] on span "Chọn chuyến" at bounding box center [582, 78] width 129 height 25
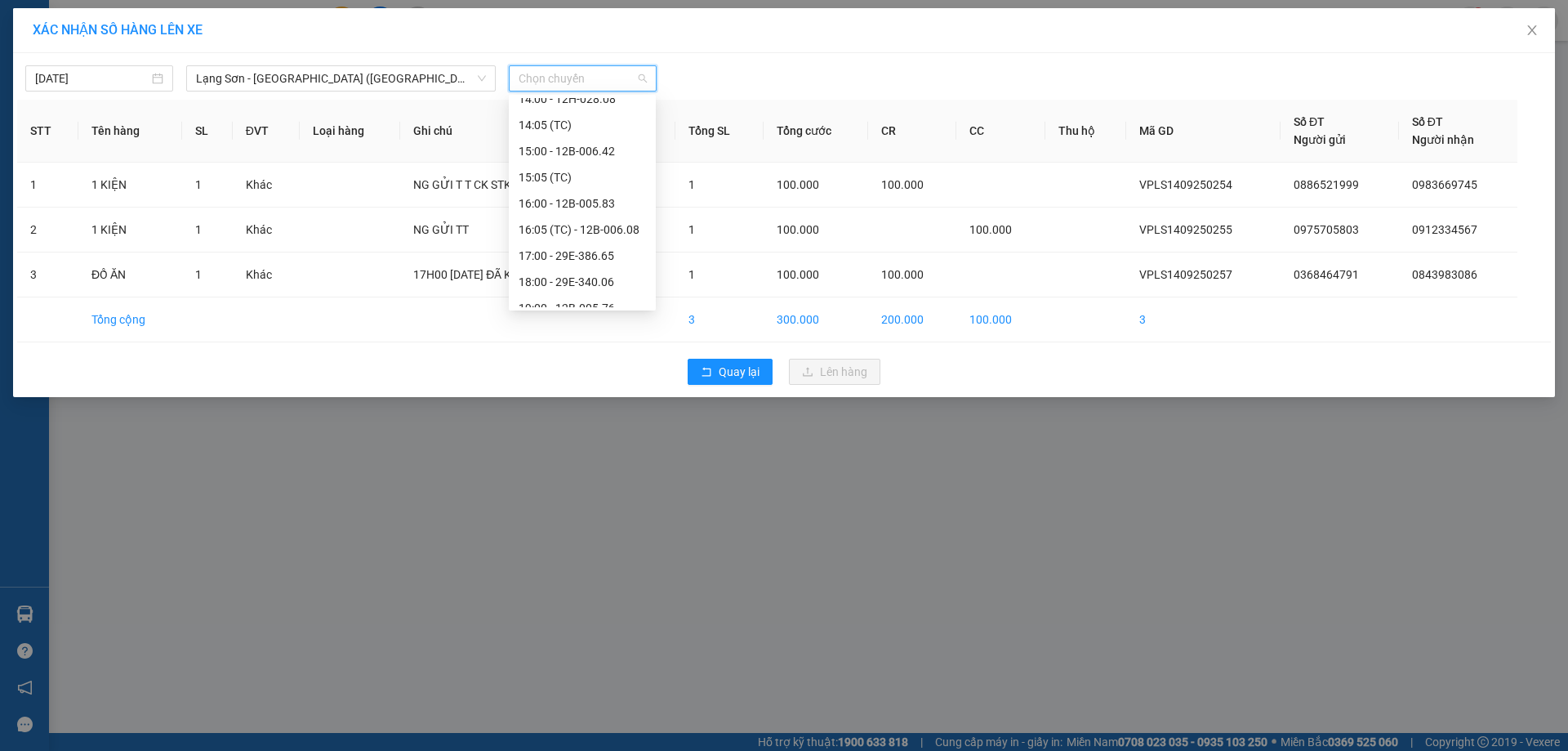
scroll to position [340, 0]
click at [613, 290] on div "19:05 (TC) - 12B-005.02" at bounding box center [582, 294] width 128 height 18
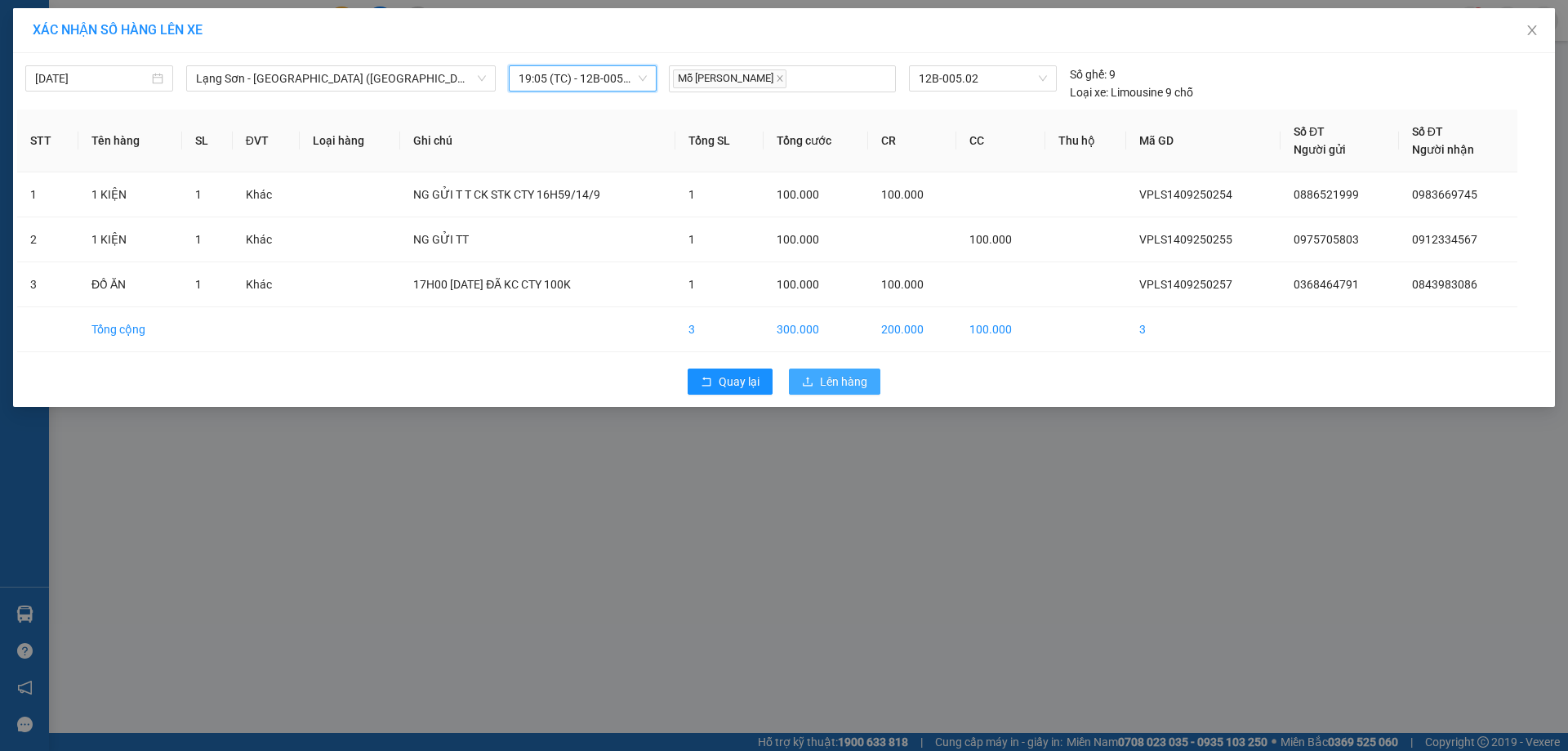
click at [860, 381] on span "Lên hàng" at bounding box center [844, 382] width 48 height 18
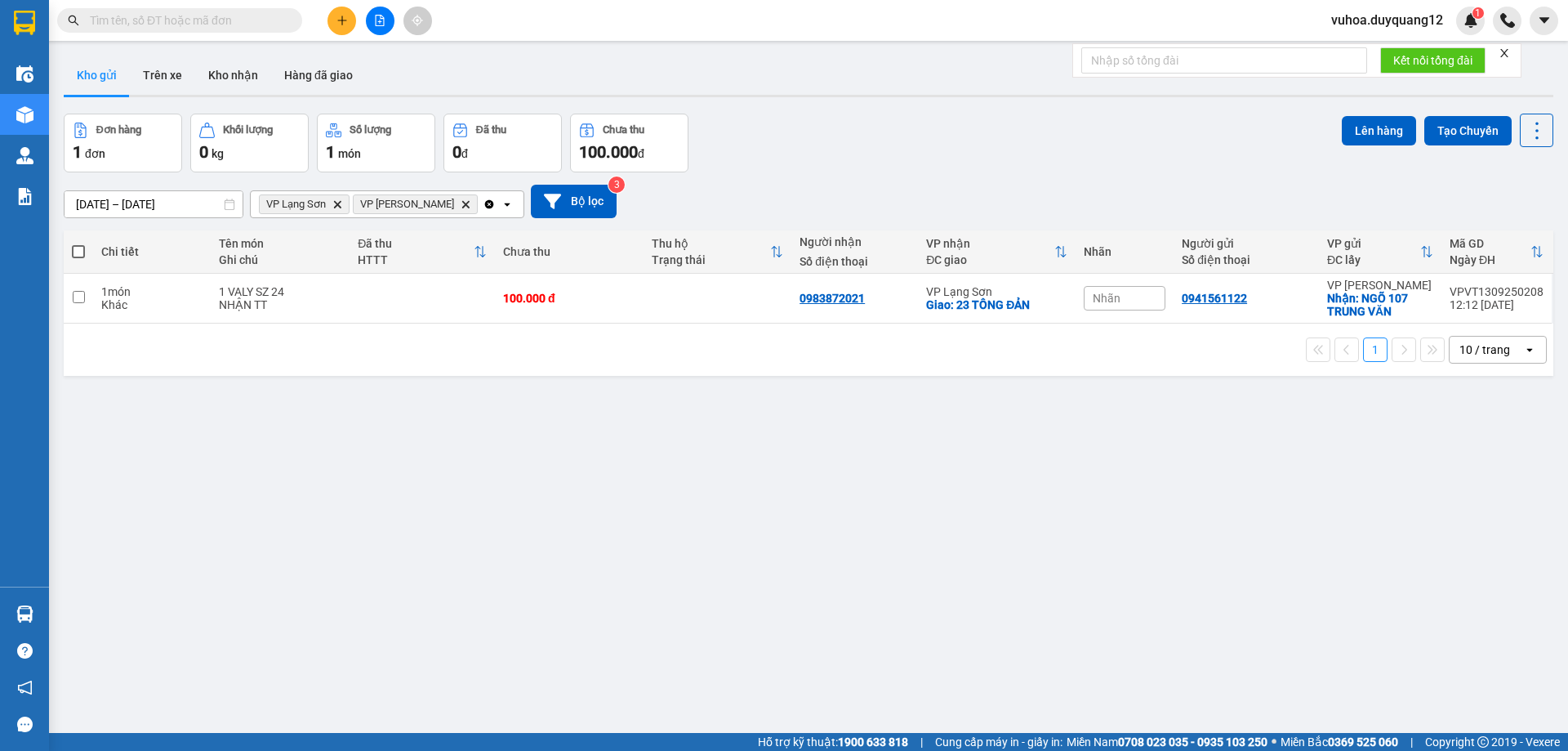
click at [859, 158] on div "Đơn hàng 1 đơn Khối lượng 0 kg Số lượng 1 món Đã thu 0 đ Chưa thu 100.000 đ Lên…" at bounding box center [808, 143] width 1489 height 59
drag, startPoint x: 980, startPoint y: 546, endPoint x: 923, endPoint y: 493, distance: 77.8
click at [980, 543] on div "ver 1.8.143 Kho gửi Trên xe Kho nhận Hàng đã giao Đơn hàng 1 đơn Khối lượng 0 k…" at bounding box center [808, 424] width 1503 height 751
